Goal: Check status: Check status

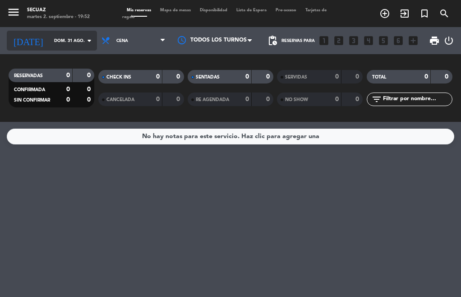
click at [62, 41] on input "dom. 31 ago." at bounding box center [79, 41] width 59 height 14
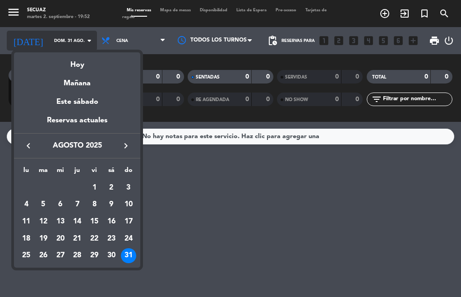
click at [62, 41] on div at bounding box center [230, 148] width 461 height 297
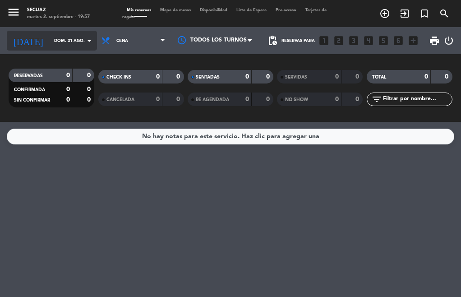
click at [57, 45] on input "dom. 31 ago." at bounding box center [79, 41] width 59 height 14
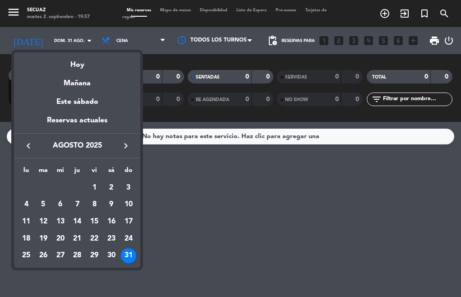
click at [129, 145] on icon "keyboard_arrow_right" at bounding box center [125, 145] width 11 height 11
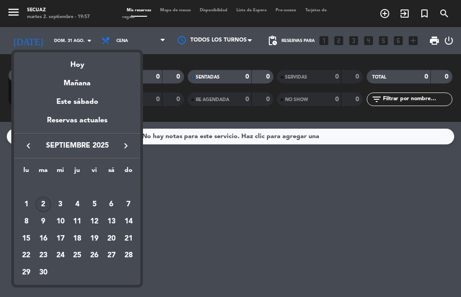
click at [44, 203] on div "2" at bounding box center [43, 204] width 15 height 15
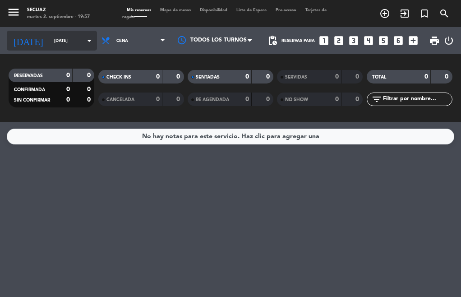
click at [70, 46] on input "[DATE]" at bounding box center [79, 41] width 59 height 14
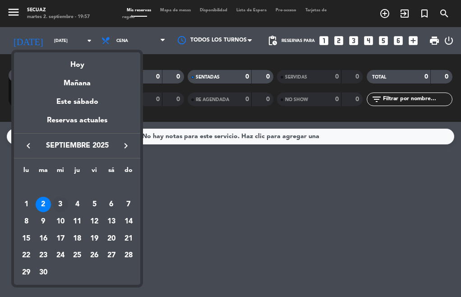
click at [60, 201] on div "3" at bounding box center [60, 204] width 15 height 15
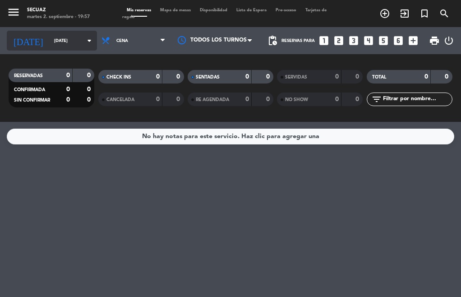
click at [67, 46] on input "[DATE]" at bounding box center [79, 41] width 59 height 14
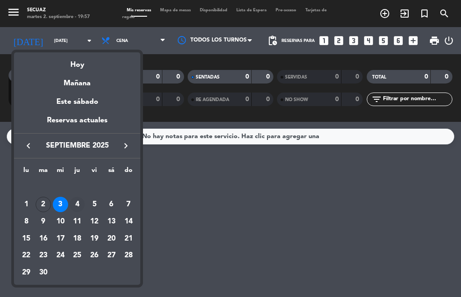
click at [81, 205] on div "4" at bounding box center [76, 204] width 15 height 15
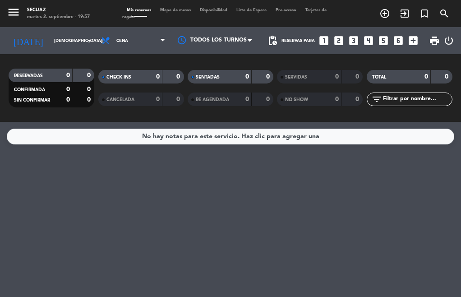
click at [59, 25] on div "menu secuaz [DATE] 2. septiembre - 19:57 Mis reservas Mapa de mesas Disponibili…" at bounding box center [230, 13] width 461 height 27
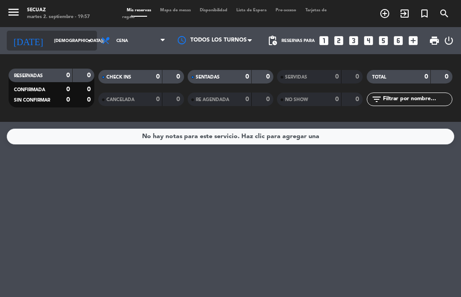
click at [65, 37] on input "[DEMOGRAPHIC_DATA][DATE]" at bounding box center [79, 41] width 59 height 14
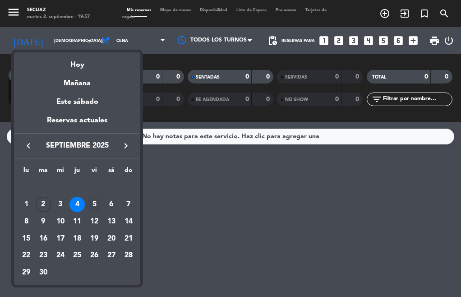
click at [98, 199] on div "5" at bounding box center [94, 204] width 15 height 15
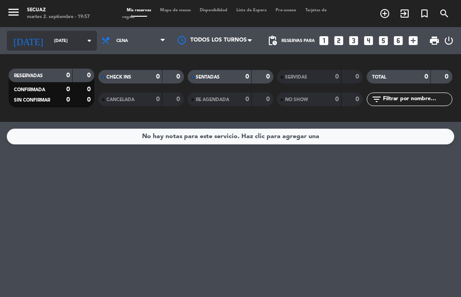
click at [54, 46] on input "[DATE]" at bounding box center [79, 41] width 59 height 14
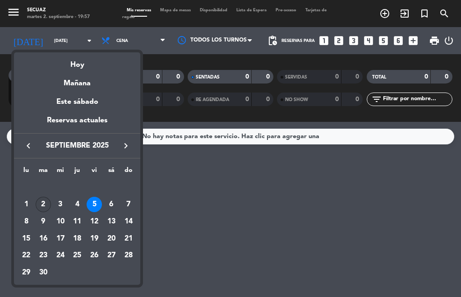
click at [37, 204] on div "2" at bounding box center [43, 204] width 15 height 15
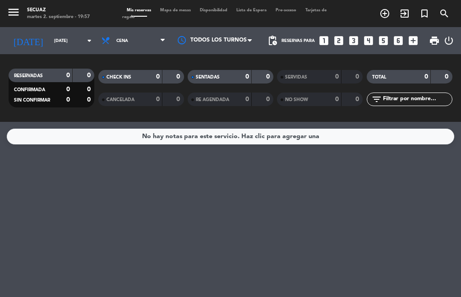
type input "[DATE]"
